Goal: Information Seeking & Learning: Learn about a topic

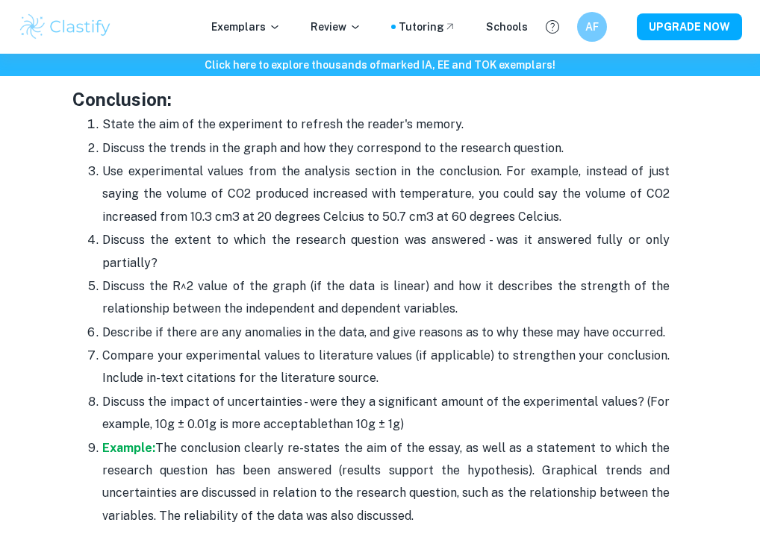
scroll to position [4026, 0]
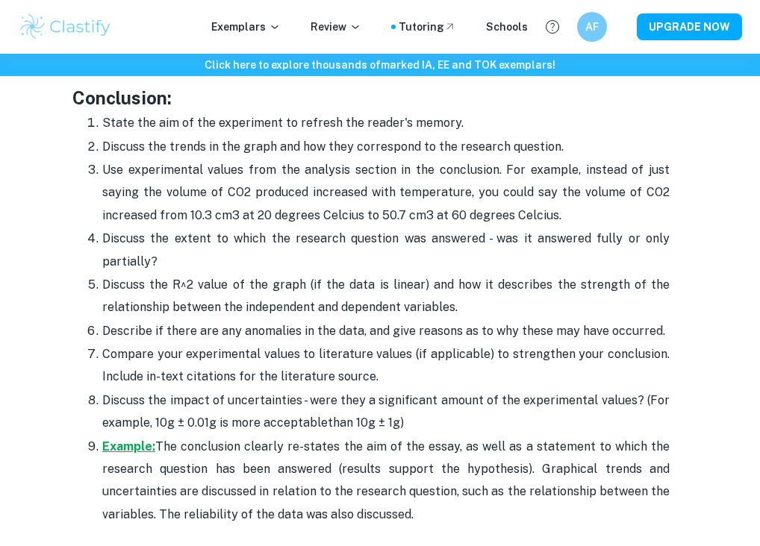
click at [131, 440] on strong "Example:" at bounding box center [128, 447] width 53 height 14
click at [709, 0] on div "Exemplars Review Tutoring Schools AF UPGRADE NOW" at bounding box center [380, 27] width 760 height 54
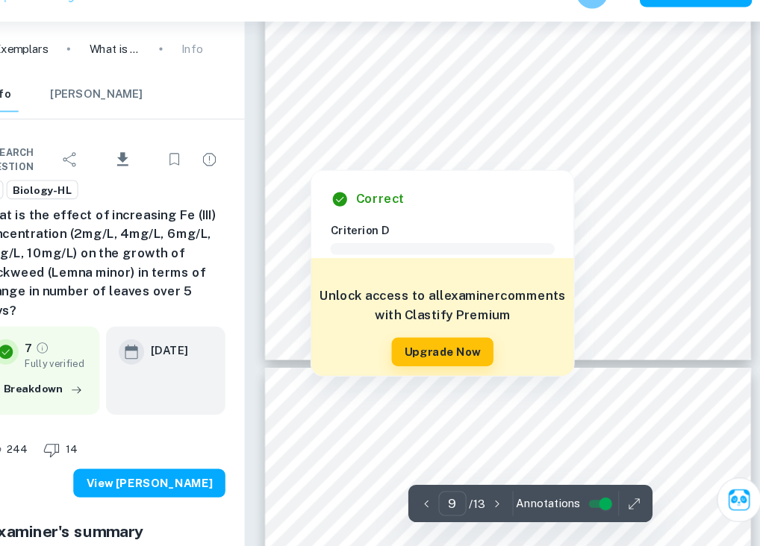
scroll to position [5793, 0]
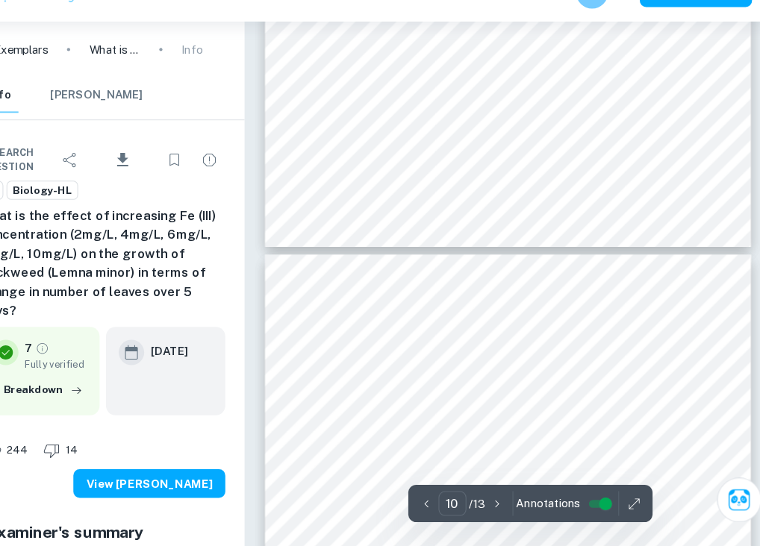
type input "11"
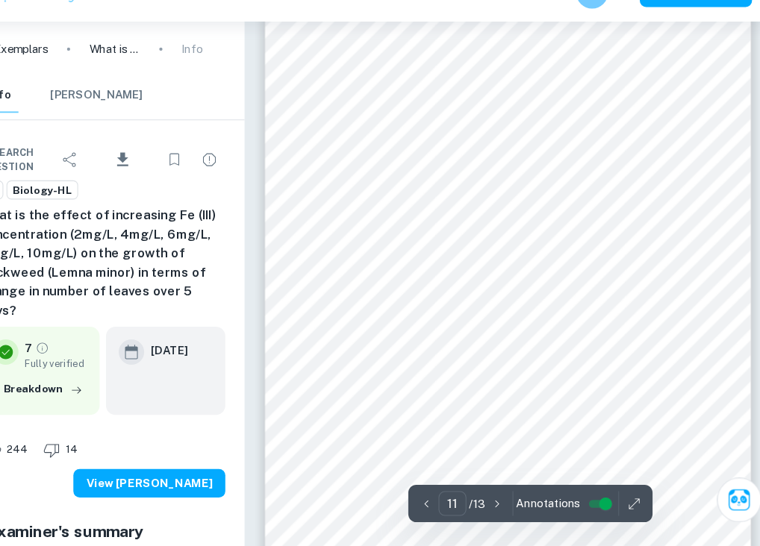
scroll to position [6707, 0]
